Goal: Check status: Check status

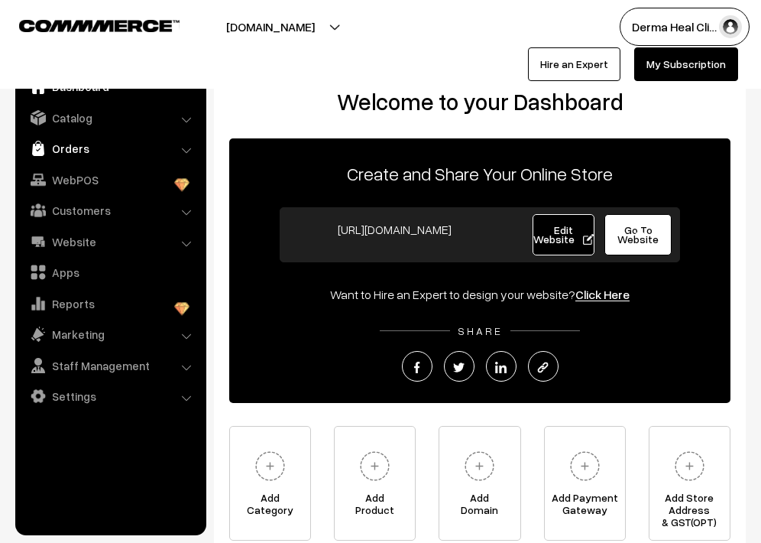
click at [67, 148] on link "Orders" at bounding box center [110, 149] width 182 height 28
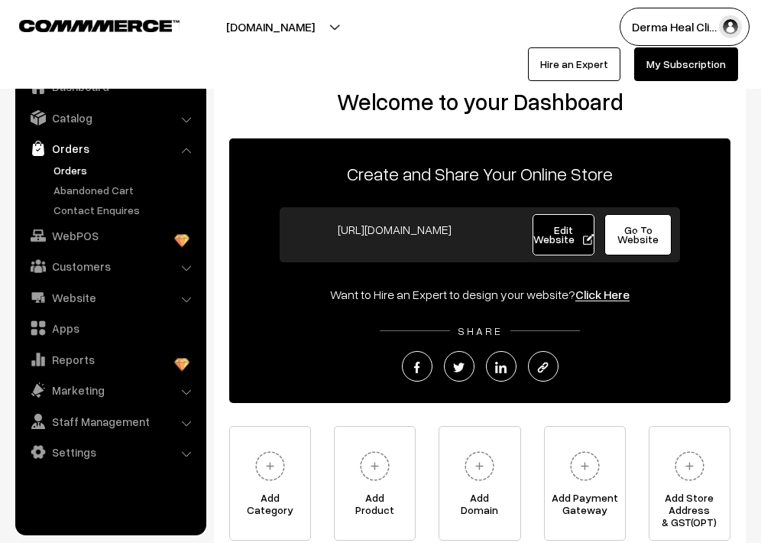
click at [72, 170] on link "Orders" at bounding box center [125, 170] width 151 height 16
